Goal: Task Accomplishment & Management: Manage account settings

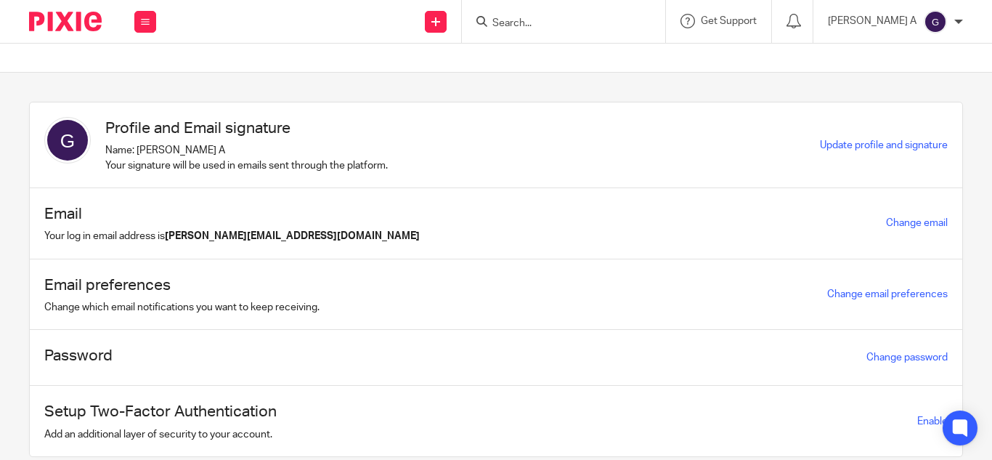
click at [563, 20] on input "Search" at bounding box center [556, 23] width 131 height 13
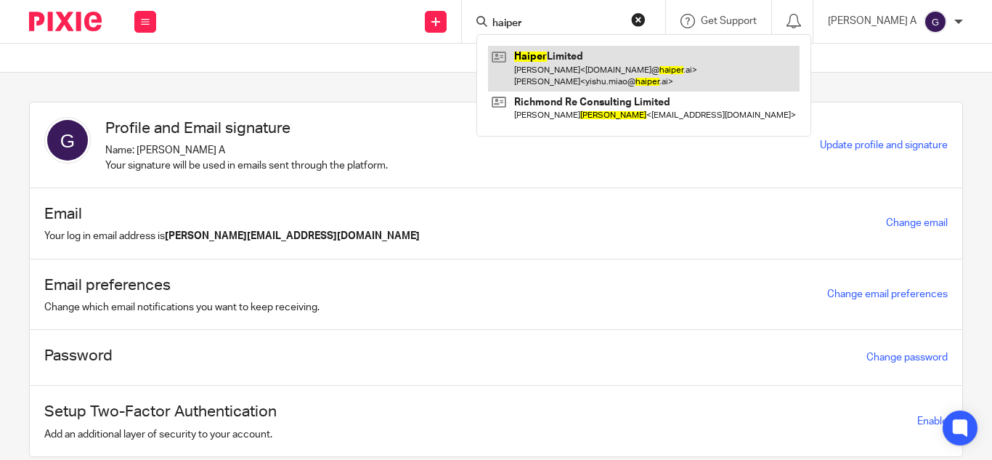
type input "haiper"
click at [591, 70] on link at bounding box center [644, 68] width 312 height 45
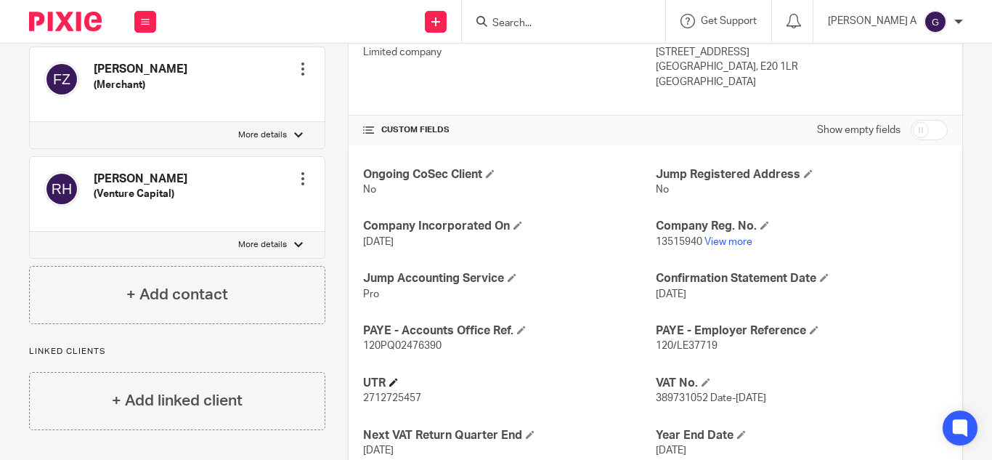
scroll to position [428, 0]
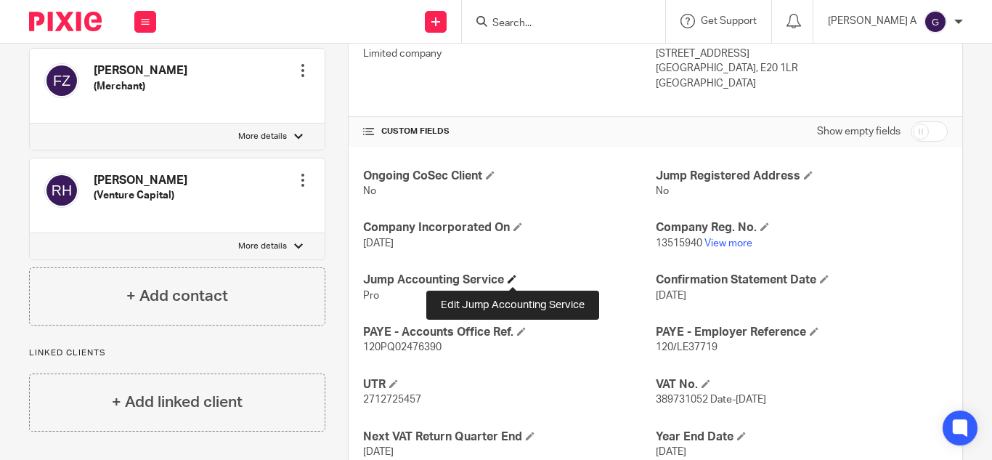
click at [511, 280] on span at bounding box center [512, 279] width 9 height 9
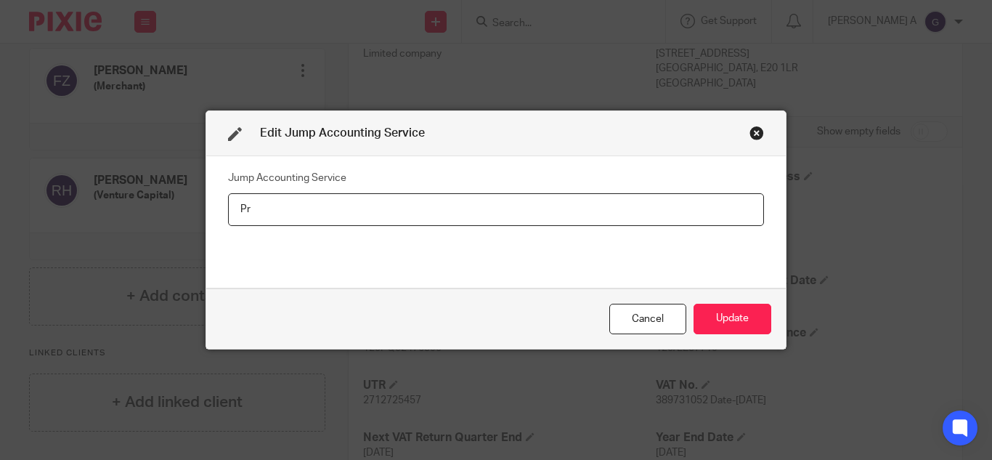
type input "P"
type input "Basic"
click at [718, 323] on button "Update" at bounding box center [733, 319] width 78 height 31
